Goal: Transaction & Acquisition: Obtain resource

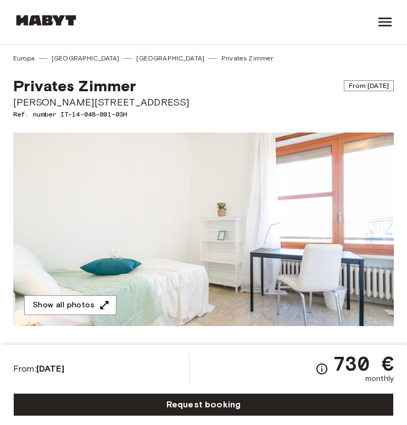
click at [255, 13] on div "[GEOGRAPHIC_DATA] [GEOGRAPHIC_DATA] [GEOGRAPHIC_DATA] [GEOGRAPHIC_DATA] [GEOGRA…" at bounding box center [203, 22] width 381 height 44
